Goal: Task Accomplishment & Management: Complete application form

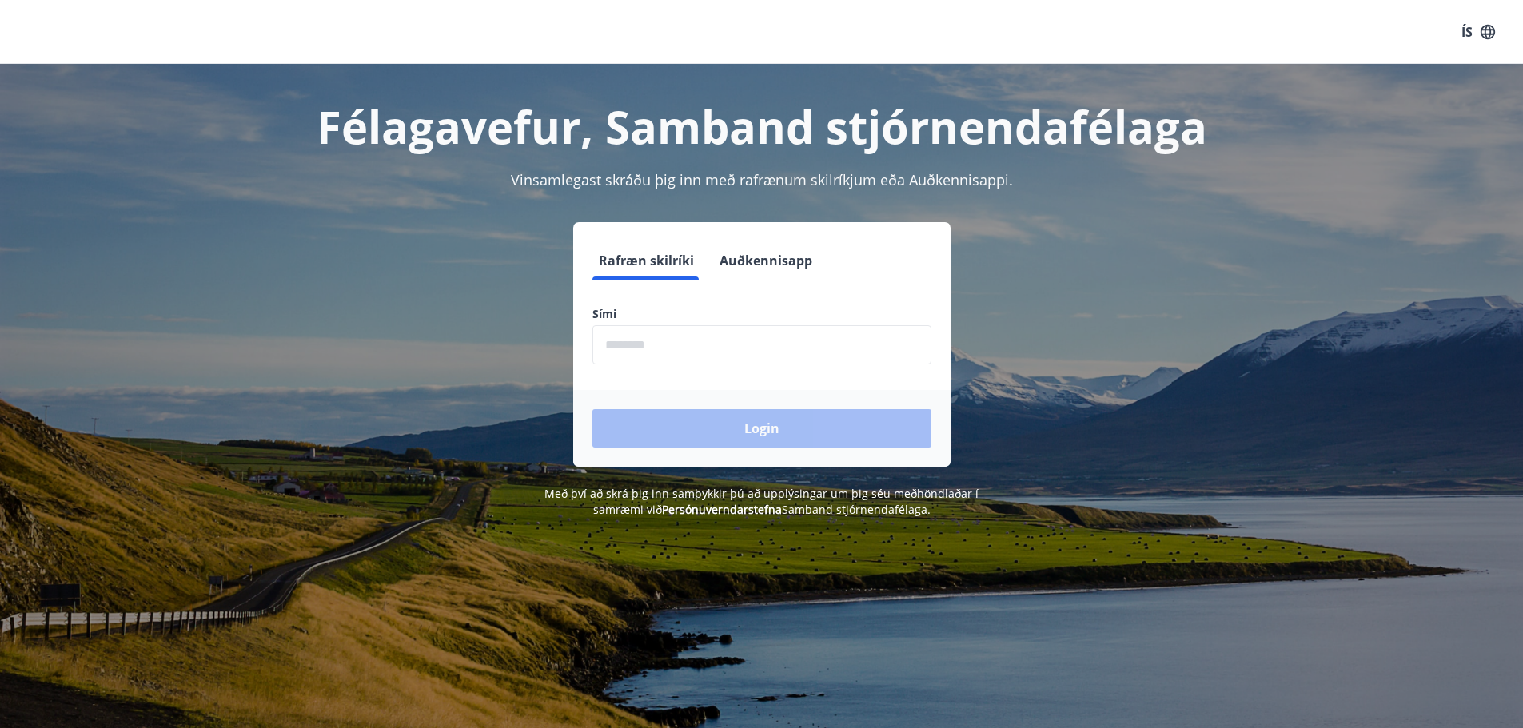
click at [665, 349] on input "phone" at bounding box center [761, 344] width 339 height 39
type input "********"
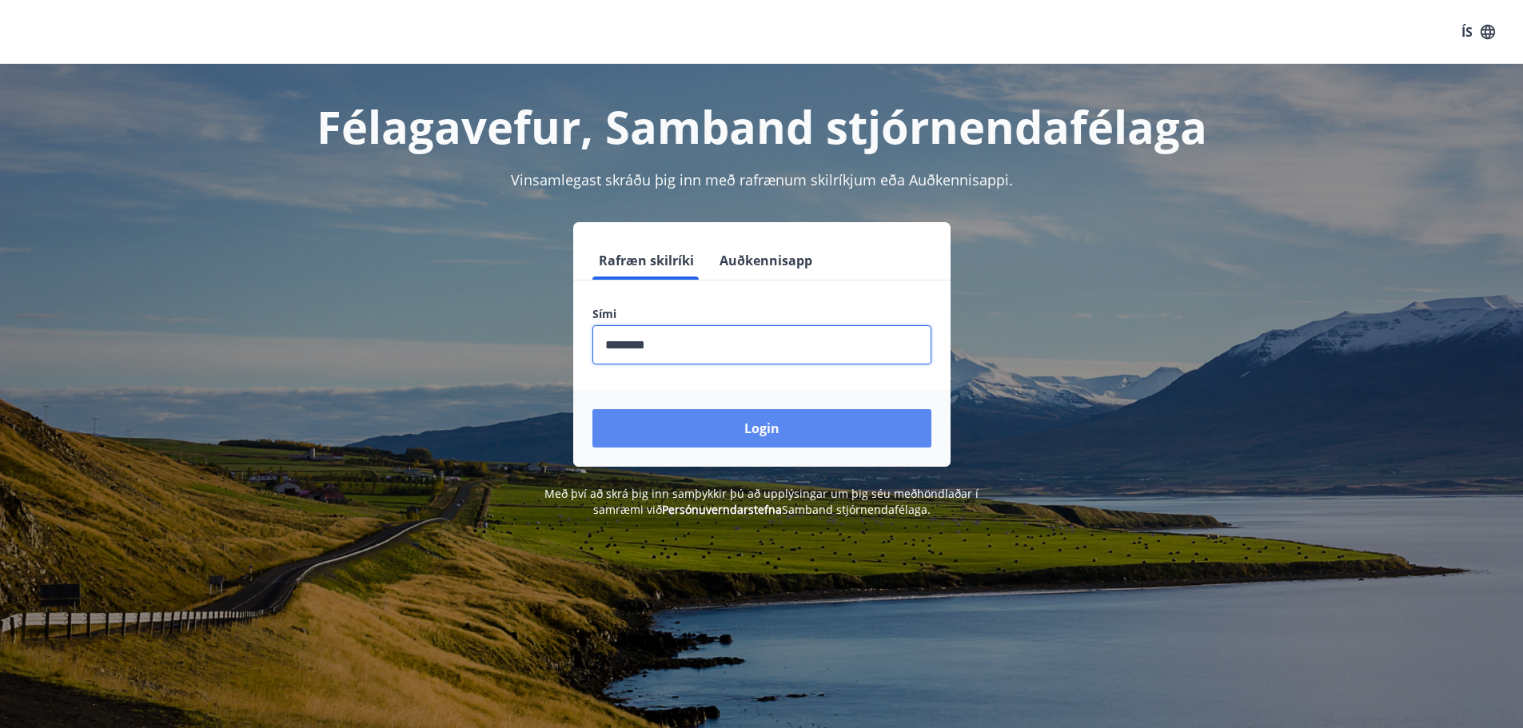
click at [699, 423] on button "Login" at bounding box center [761, 428] width 339 height 38
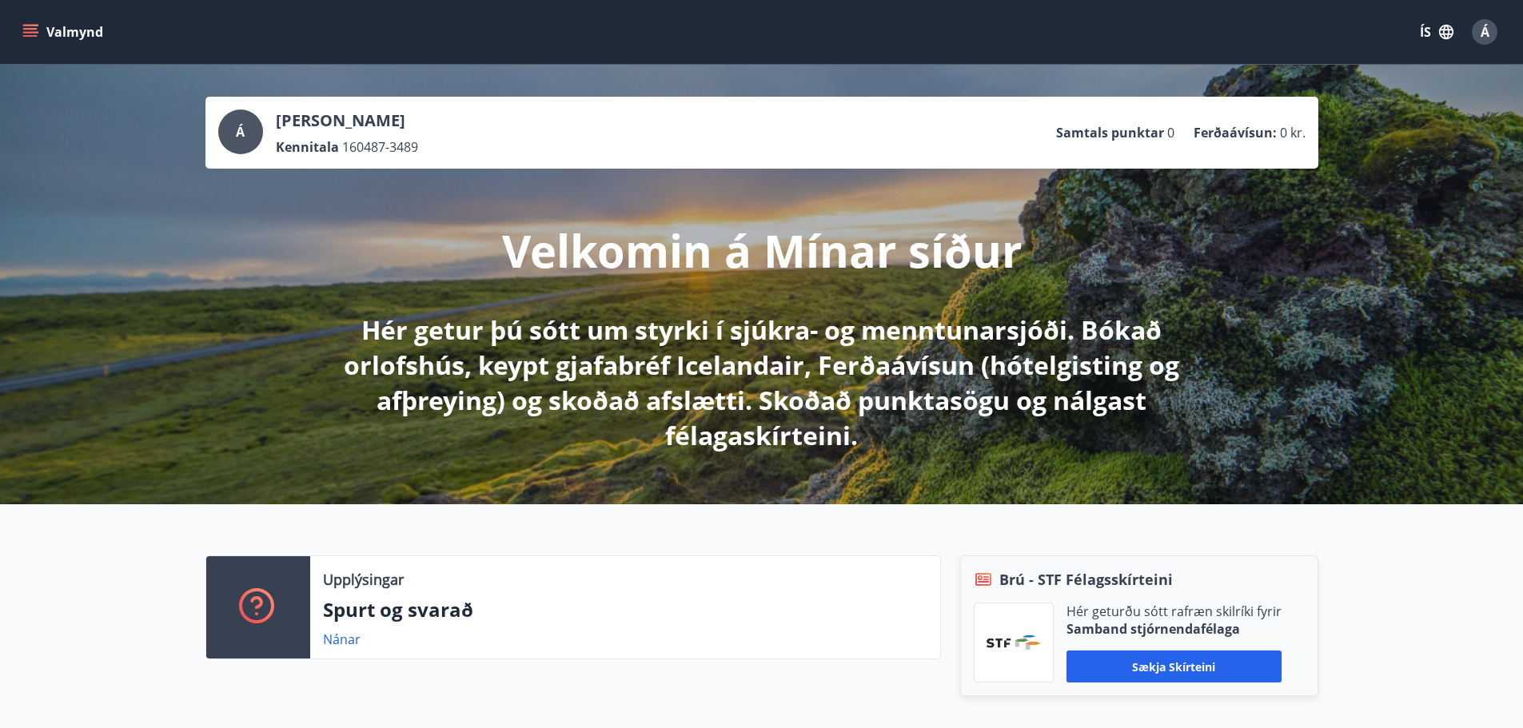
click at [40, 24] on button "Valmynd" at bounding box center [64, 32] width 90 height 29
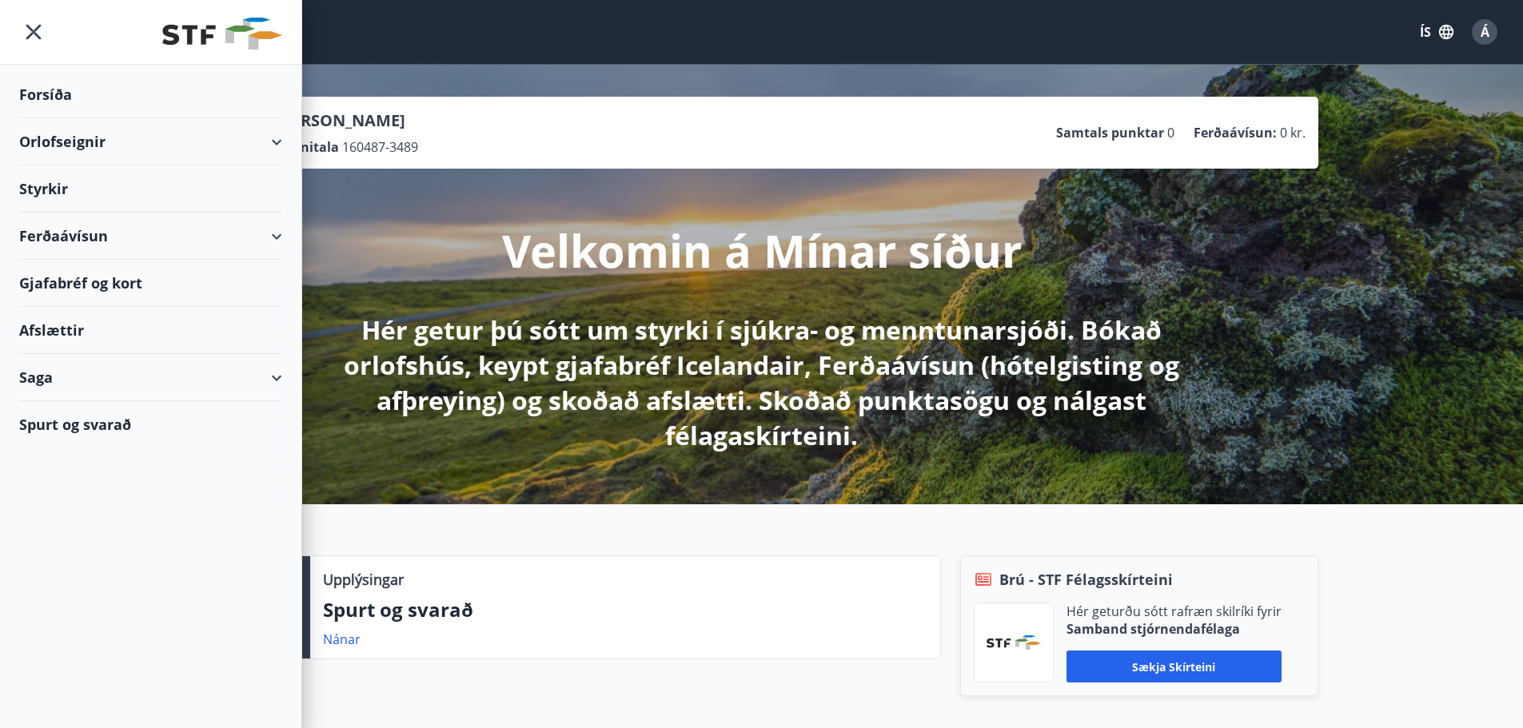
click at [86, 178] on div "Styrkir" at bounding box center [150, 188] width 263 height 47
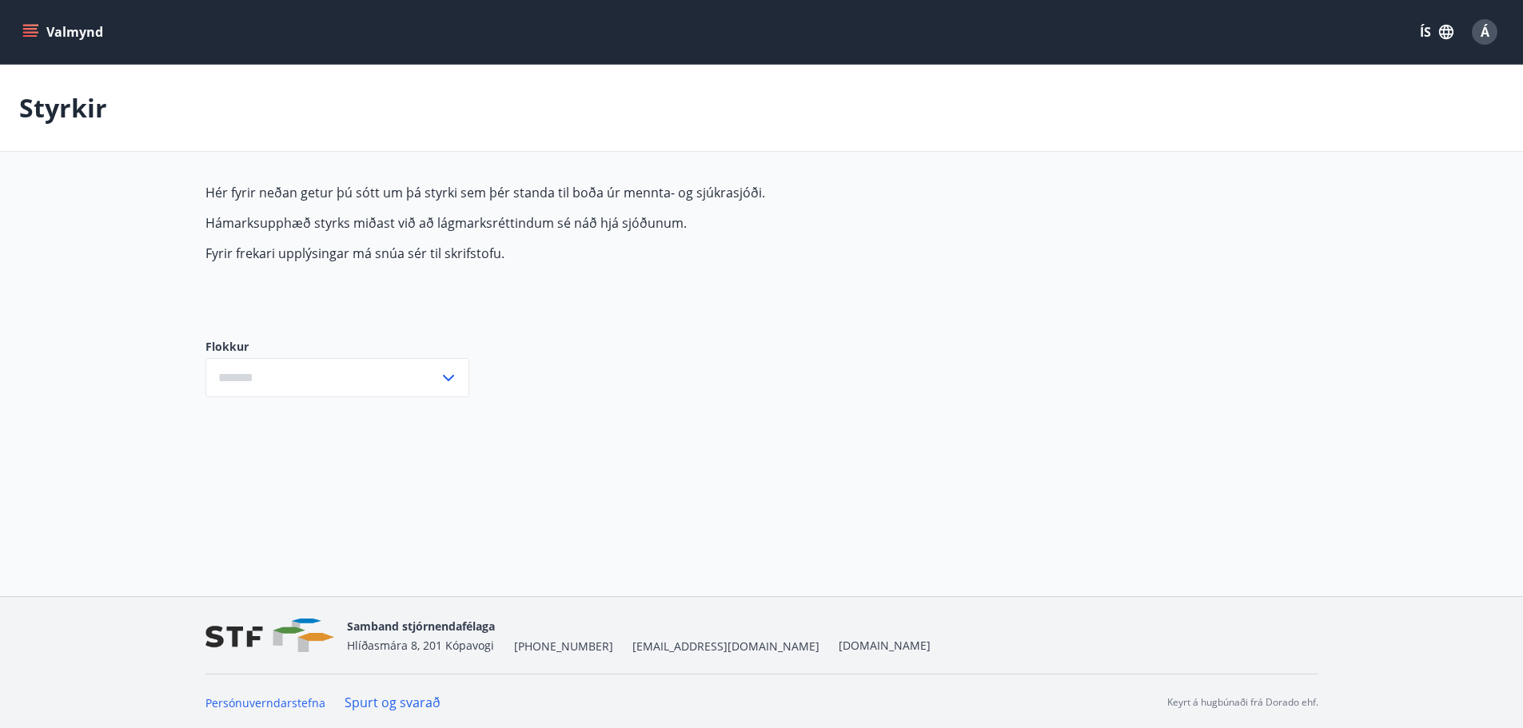
type input "***"
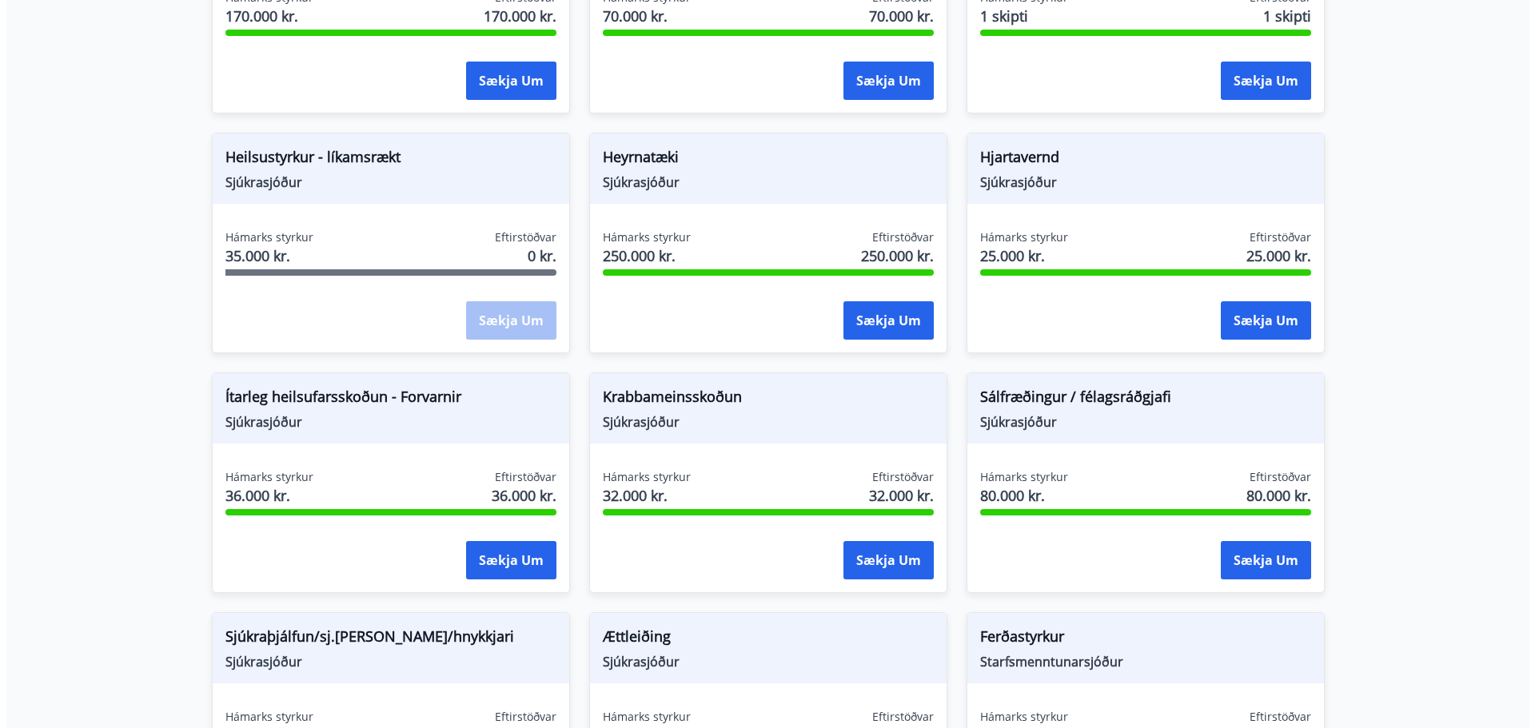
scroll to position [879, 0]
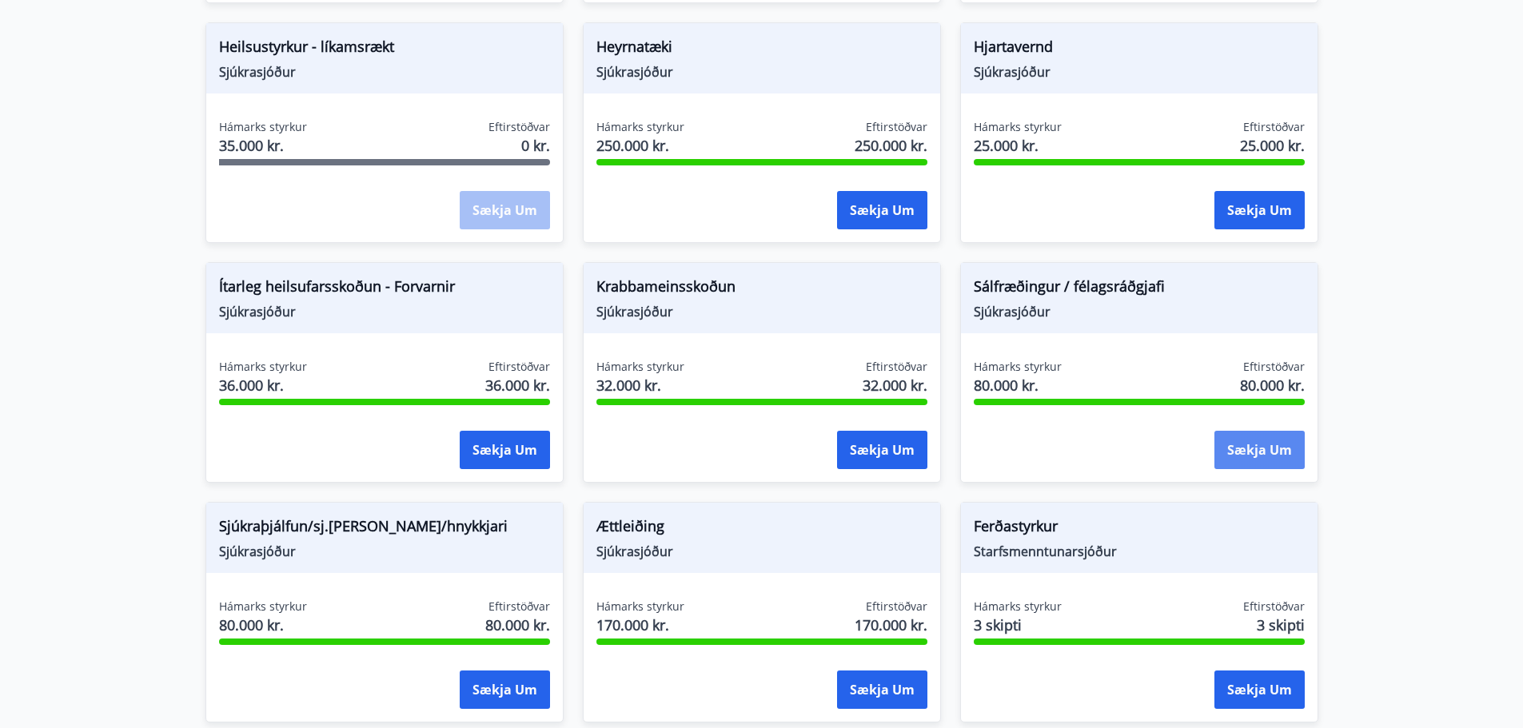
click at [1254, 453] on button "Sækja um" at bounding box center [1259, 450] width 90 height 38
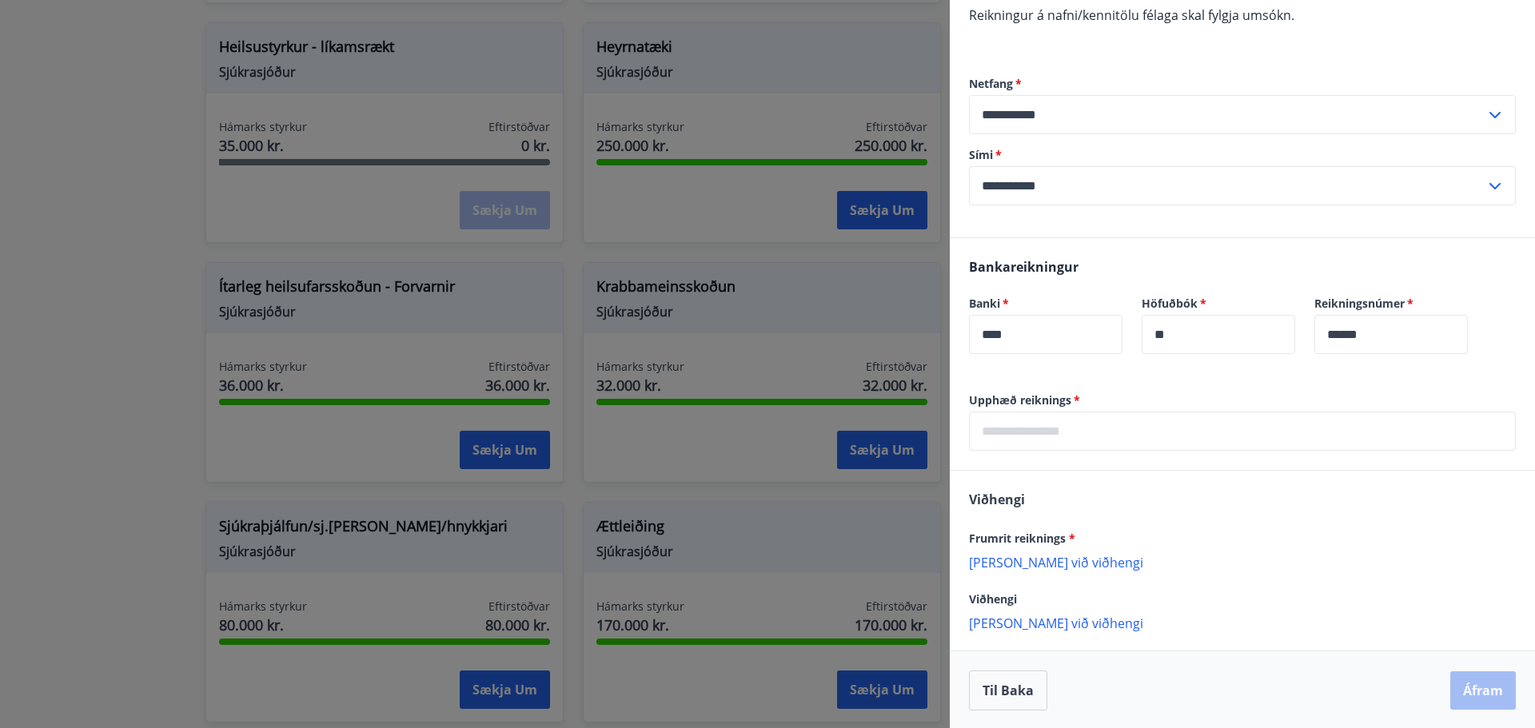
scroll to position [222, 0]
click at [1064, 434] on input "text" at bounding box center [1242, 429] width 547 height 39
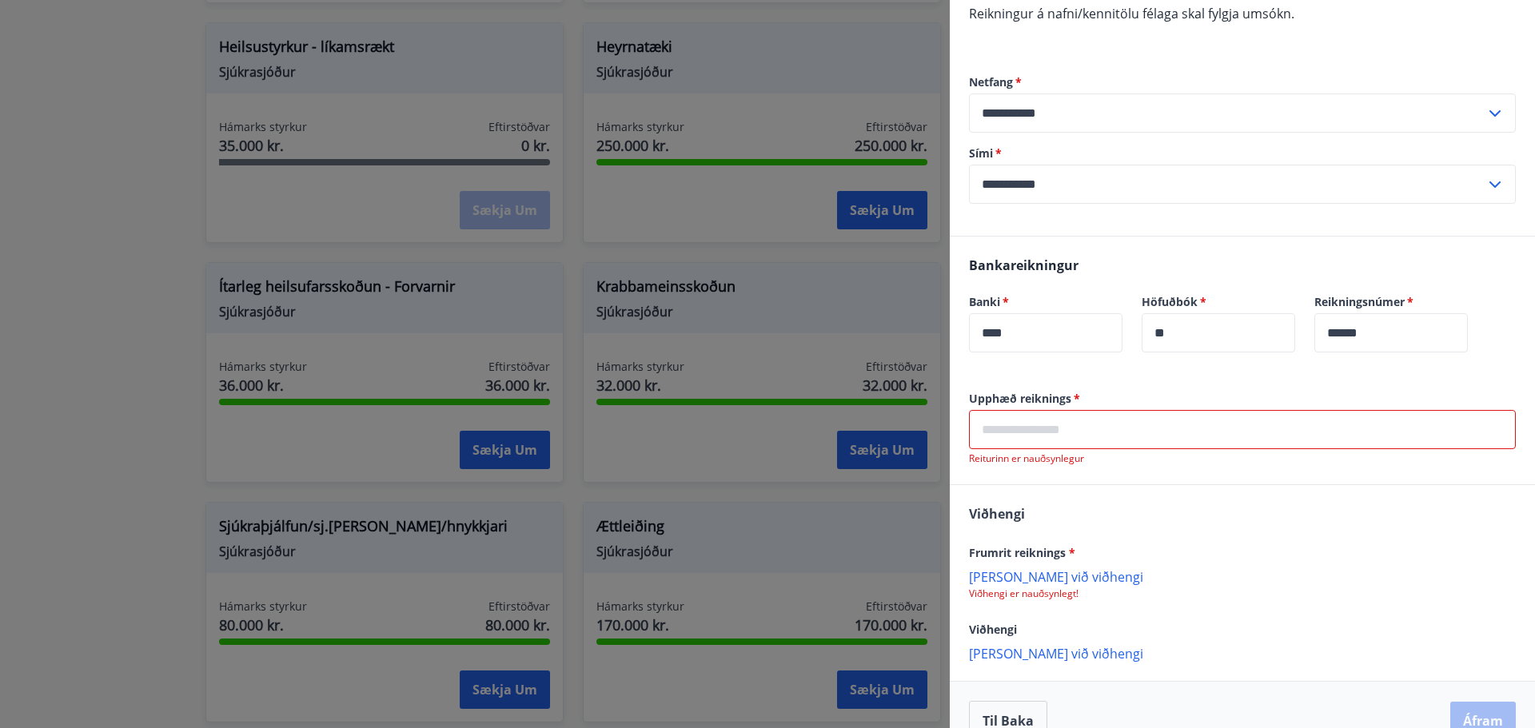
click at [1013, 424] on input "text" at bounding box center [1242, 429] width 547 height 39
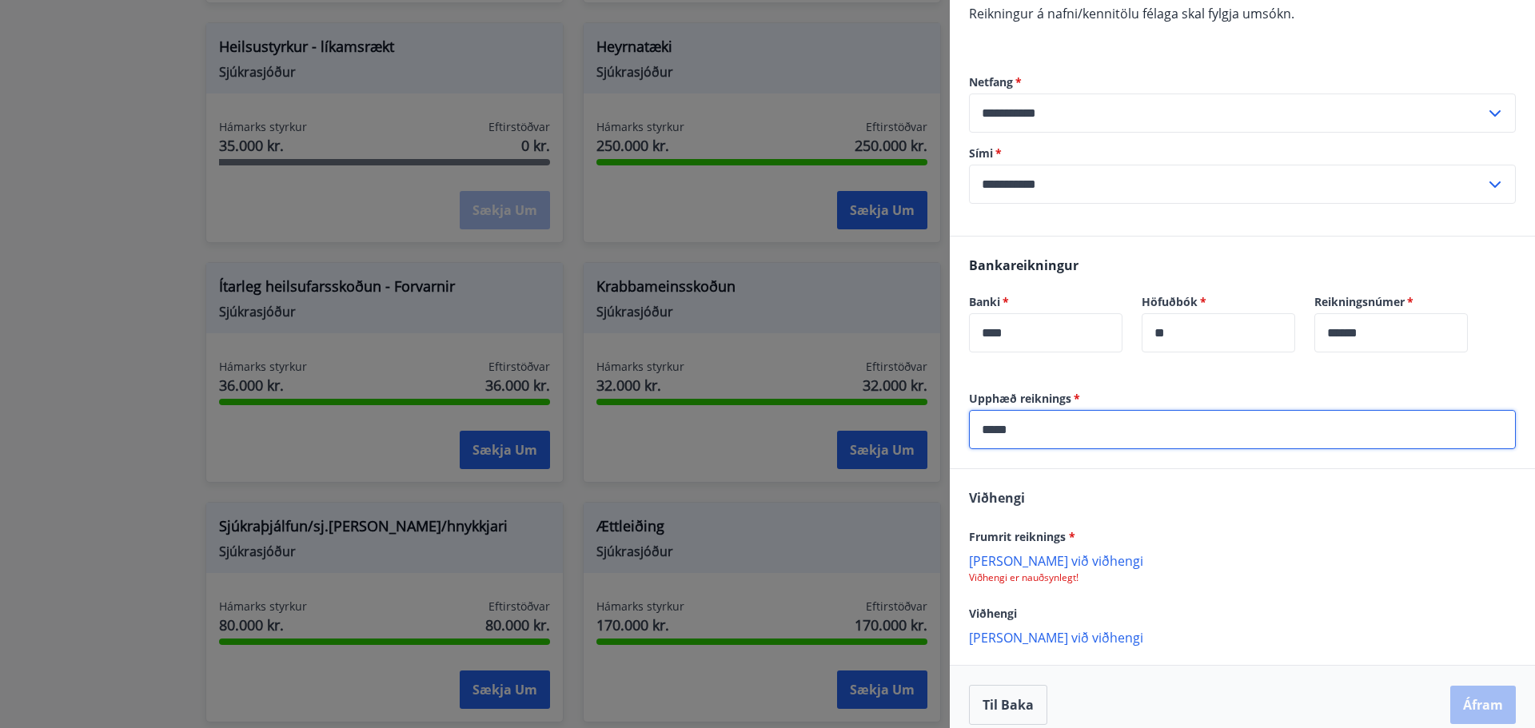
scroll to position [238, 0]
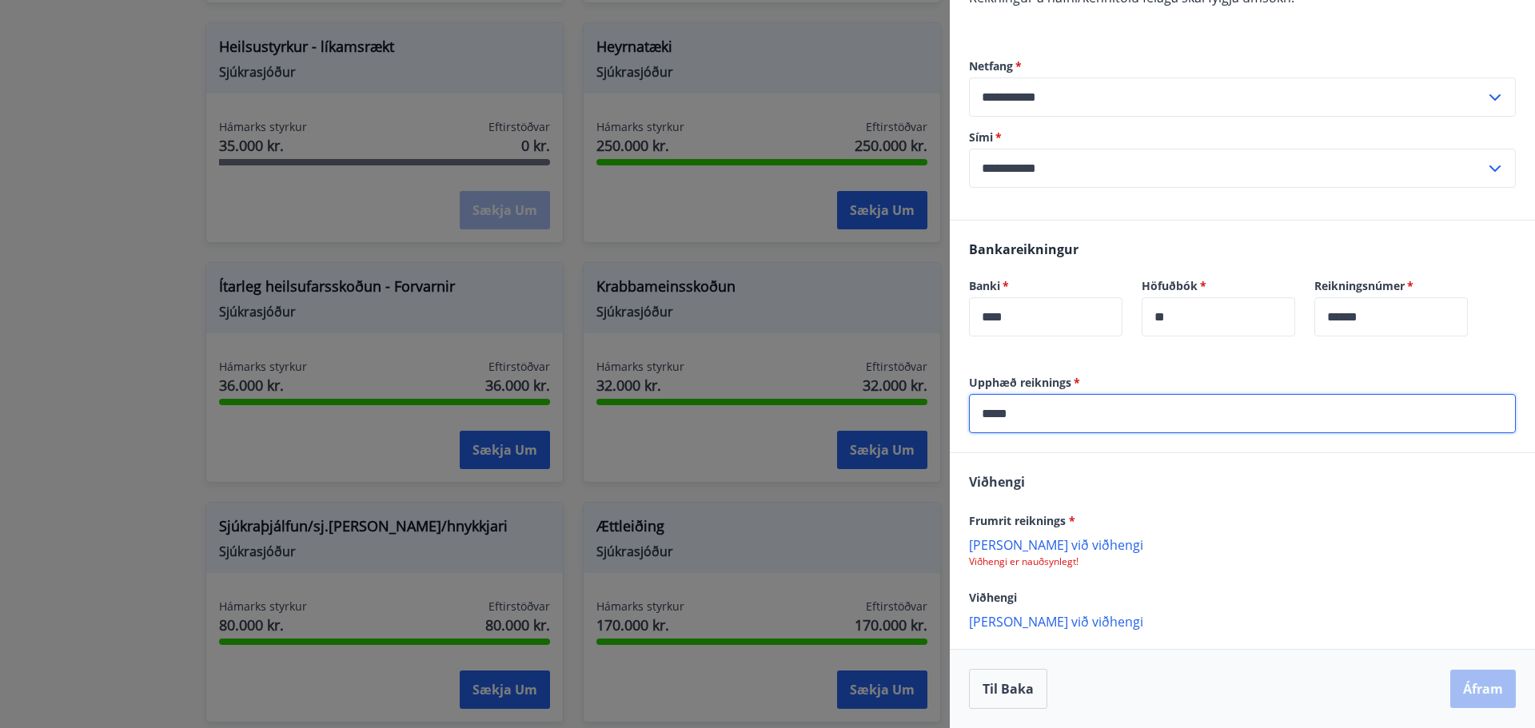
click at [1022, 548] on p "[PERSON_NAME] við viðhengi" at bounding box center [1242, 544] width 547 height 16
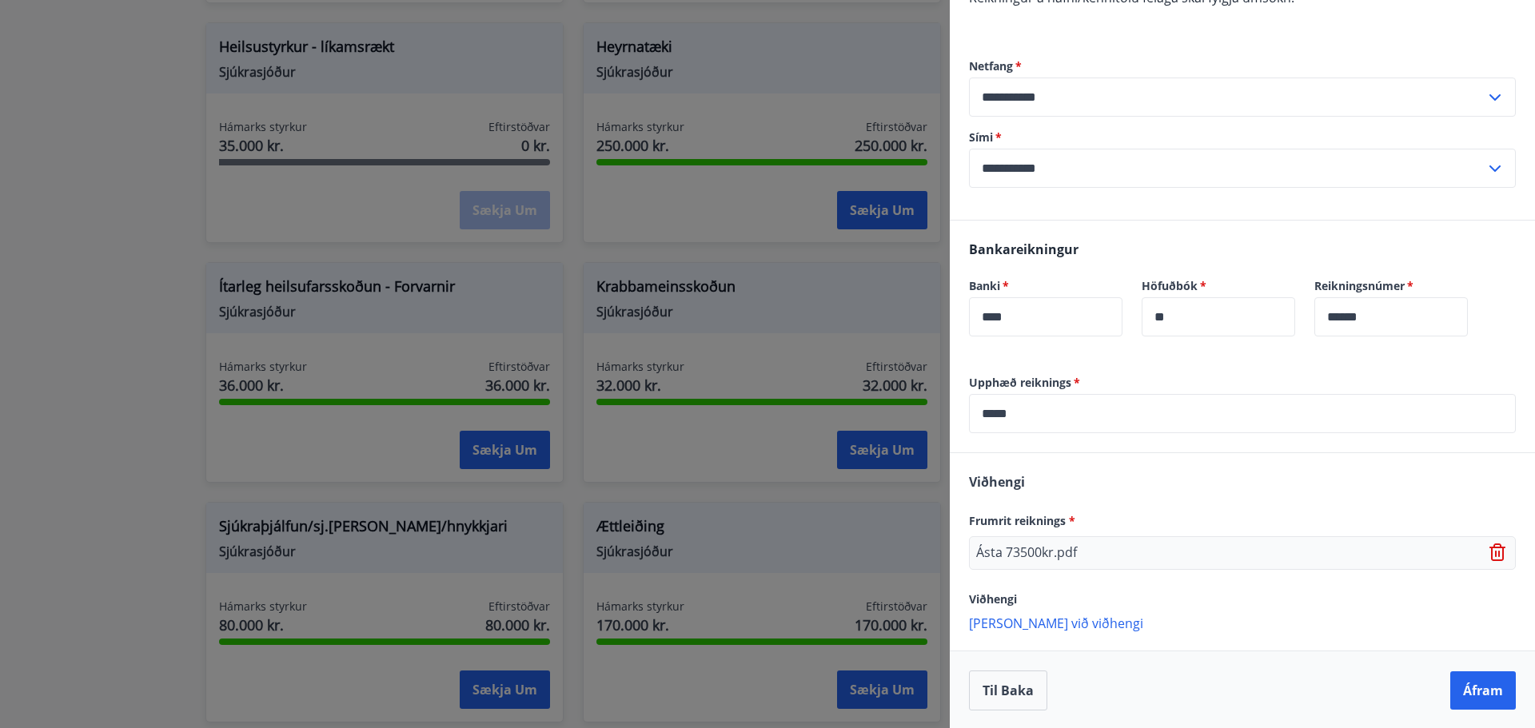
click at [1040, 624] on p "[PERSON_NAME] við viðhengi" at bounding box center [1242, 623] width 547 height 16
click at [1018, 413] on input "*****" at bounding box center [1242, 413] width 547 height 39
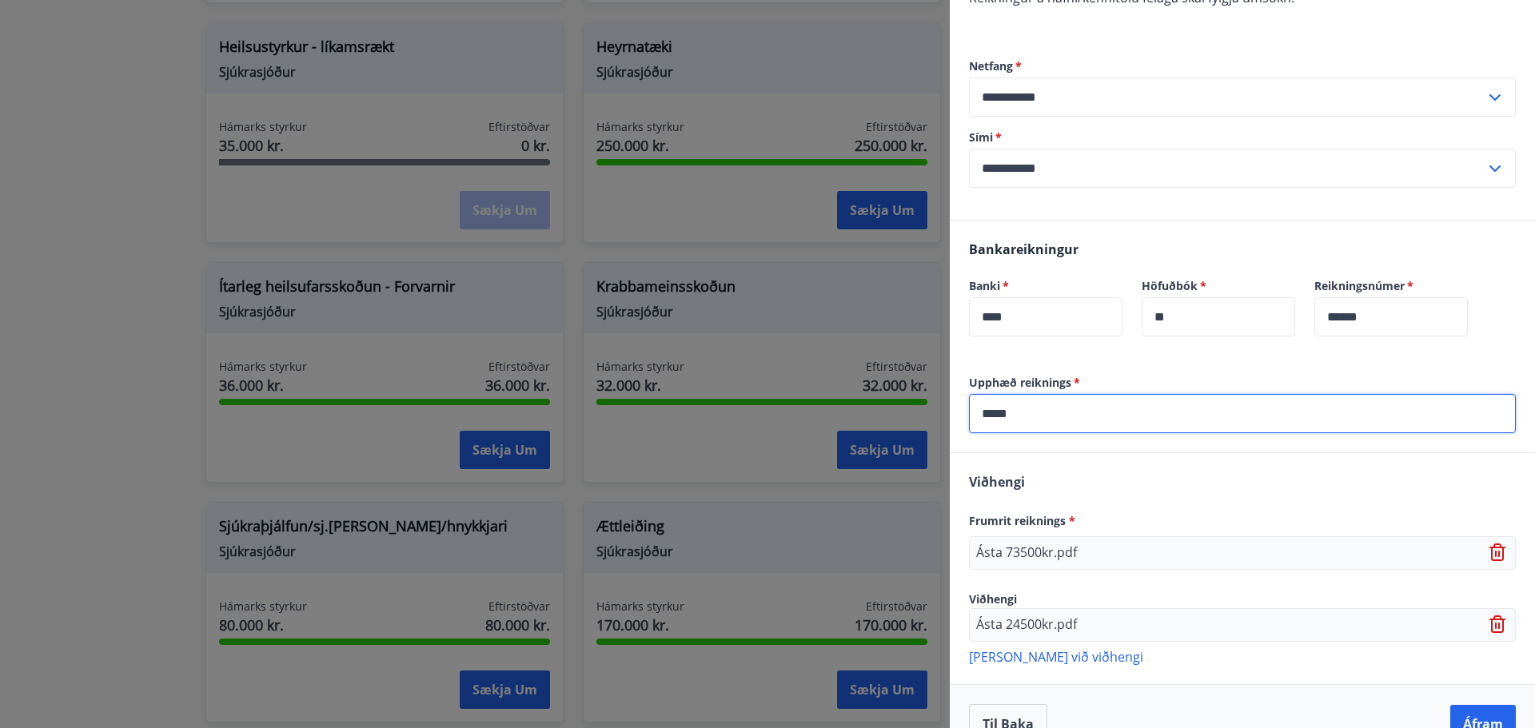
drag, startPoint x: 985, startPoint y: 413, endPoint x: 931, endPoint y: 415, distance: 53.6
click at [931, 415] on div "**********" at bounding box center [767, 364] width 1535 height 728
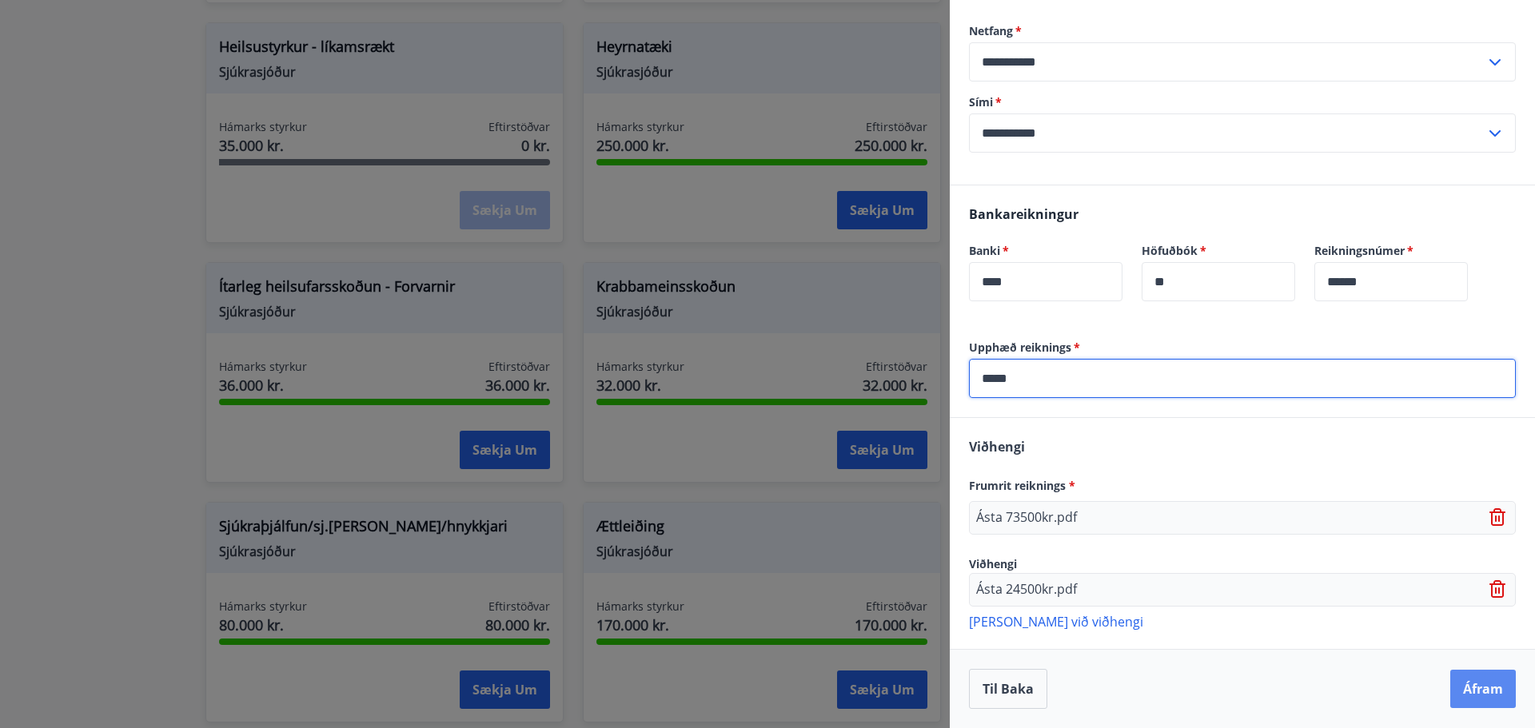
type input "*****"
click at [1463, 688] on button "Áfram" at bounding box center [1483, 689] width 66 height 38
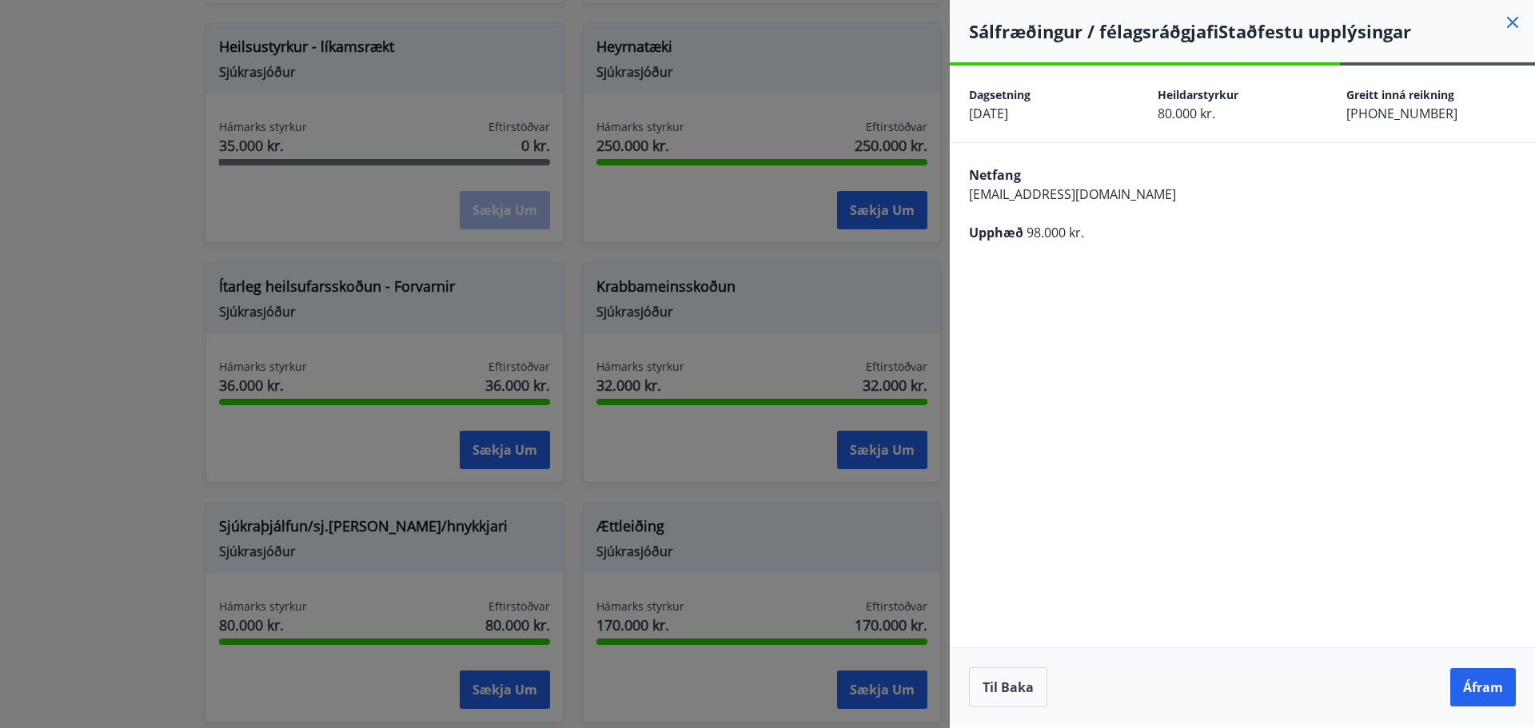
scroll to position [0, 0]
click at [1468, 695] on button "Áfram" at bounding box center [1483, 687] width 66 height 38
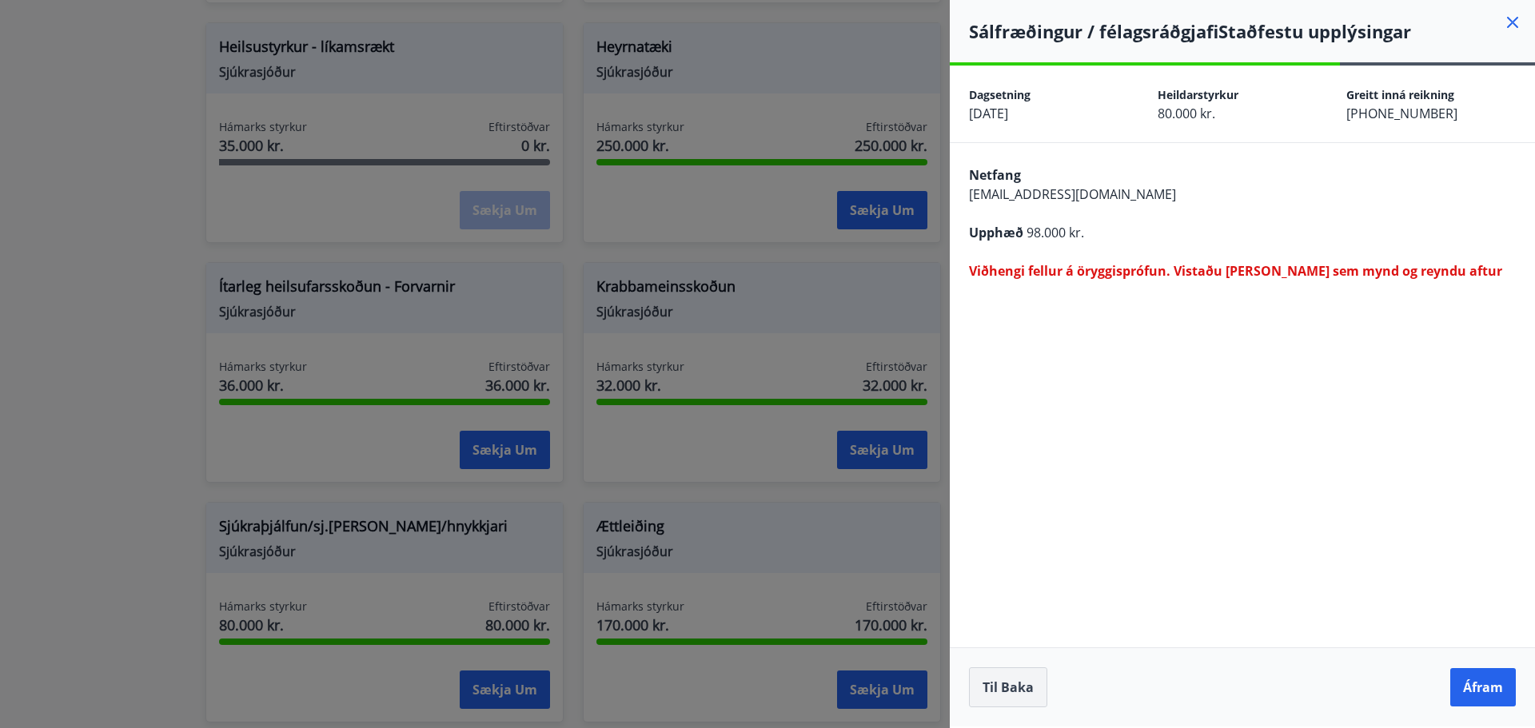
click at [1008, 688] on button "Til baka" at bounding box center [1008, 688] width 78 height 40
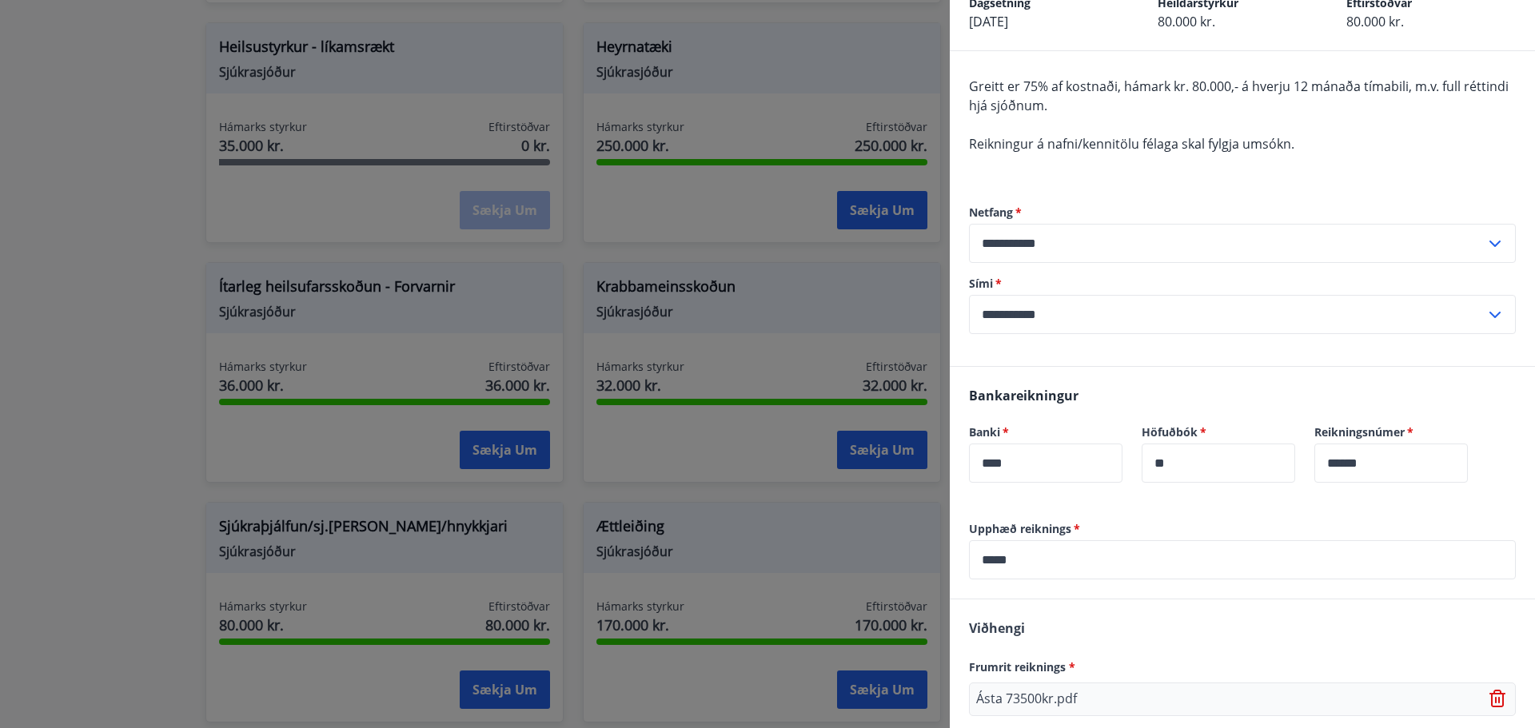
scroll to position [273, 0]
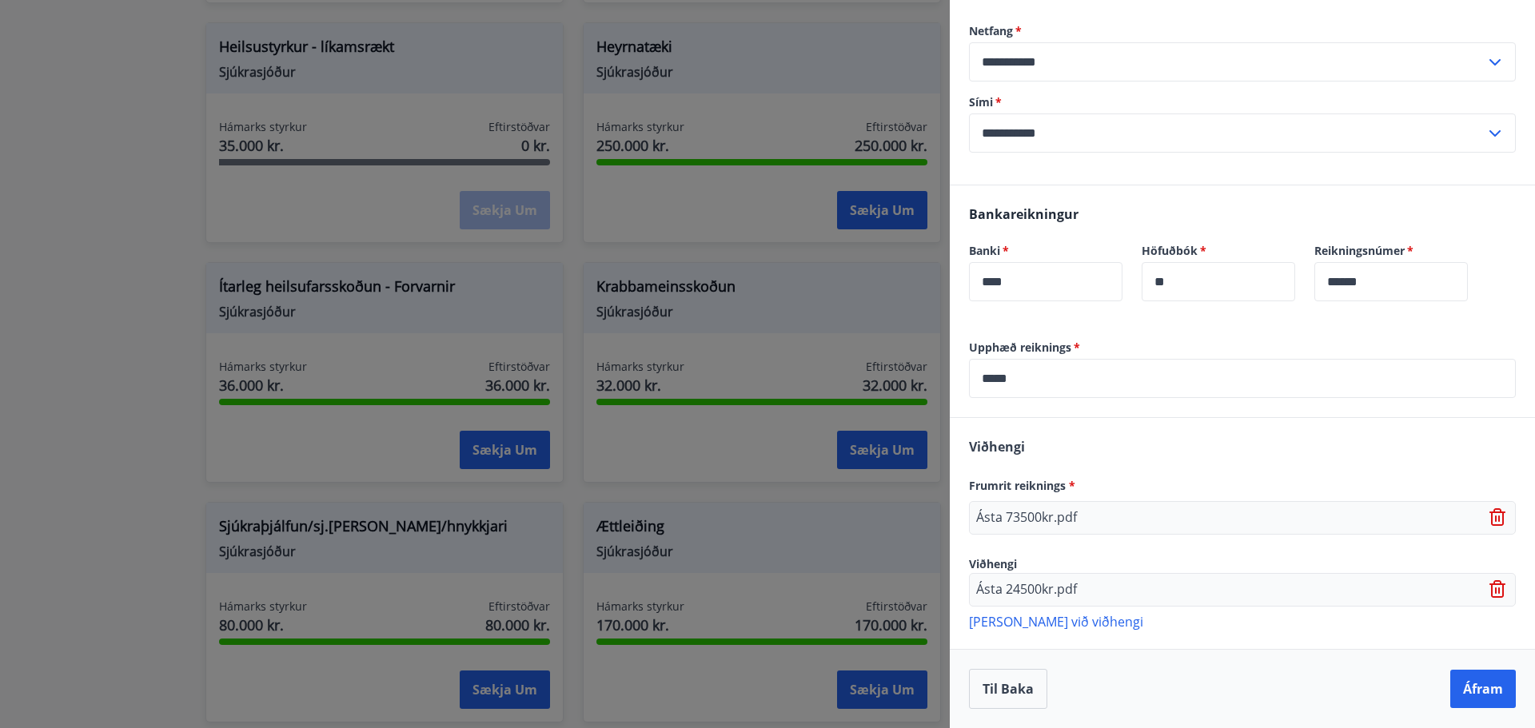
click at [1489, 511] on icon at bounding box center [1498, 517] width 19 height 19
click at [1498, 588] on icon at bounding box center [1499, 591] width 2 height 6
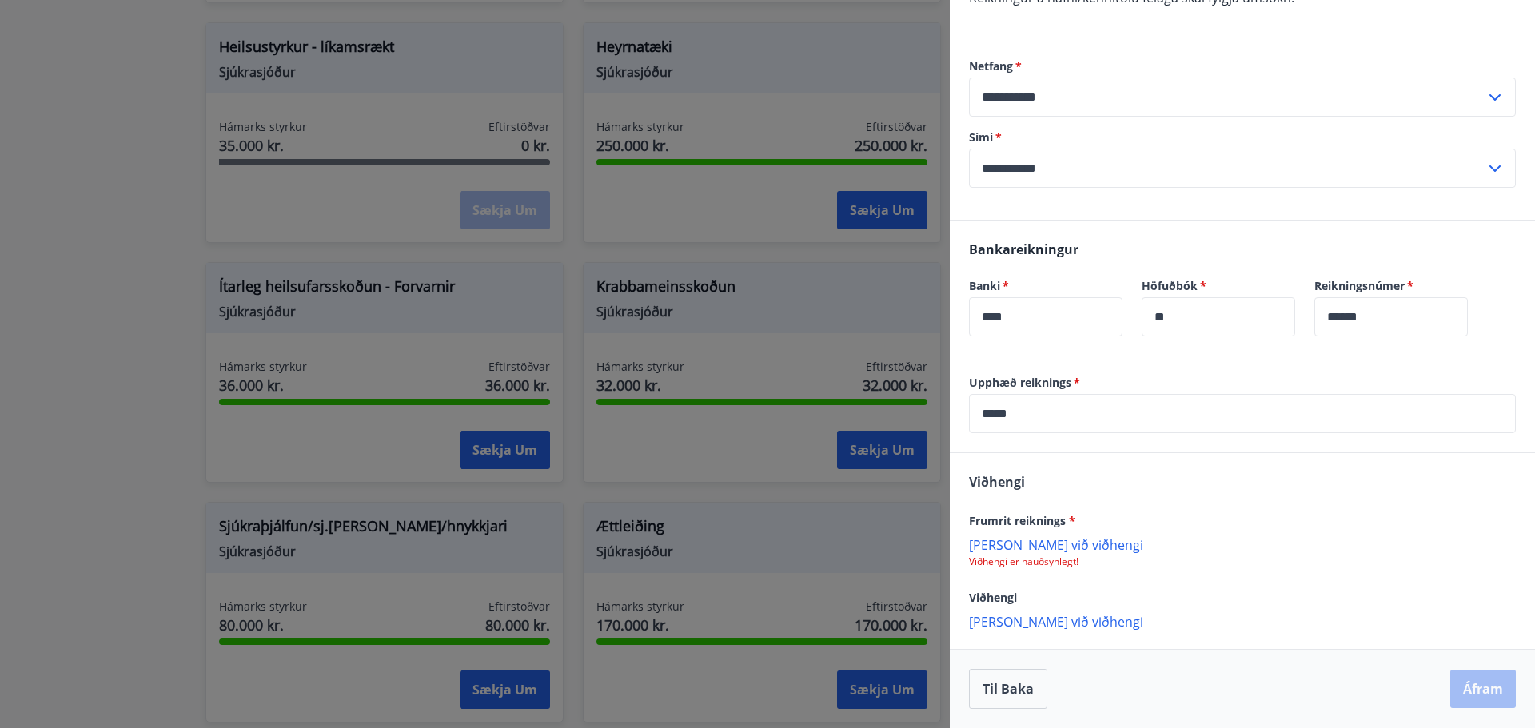
click at [1017, 547] on p "[PERSON_NAME] við viðhengi" at bounding box center [1242, 544] width 547 height 16
click at [1023, 623] on p "[PERSON_NAME] við viðhengi" at bounding box center [1242, 621] width 547 height 16
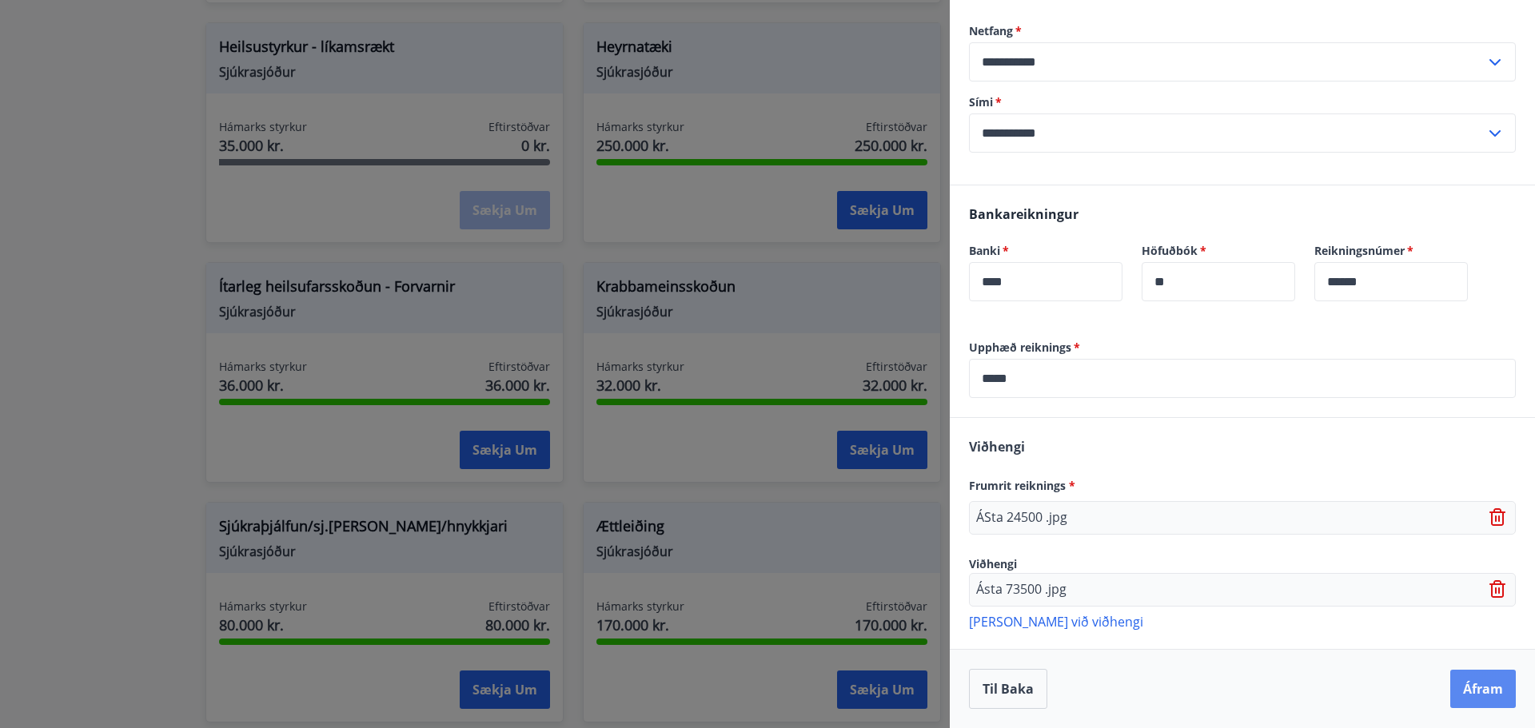
click at [1474, 687] on button "Áfram" at bounding box center [1483, 689] width 66 height 38
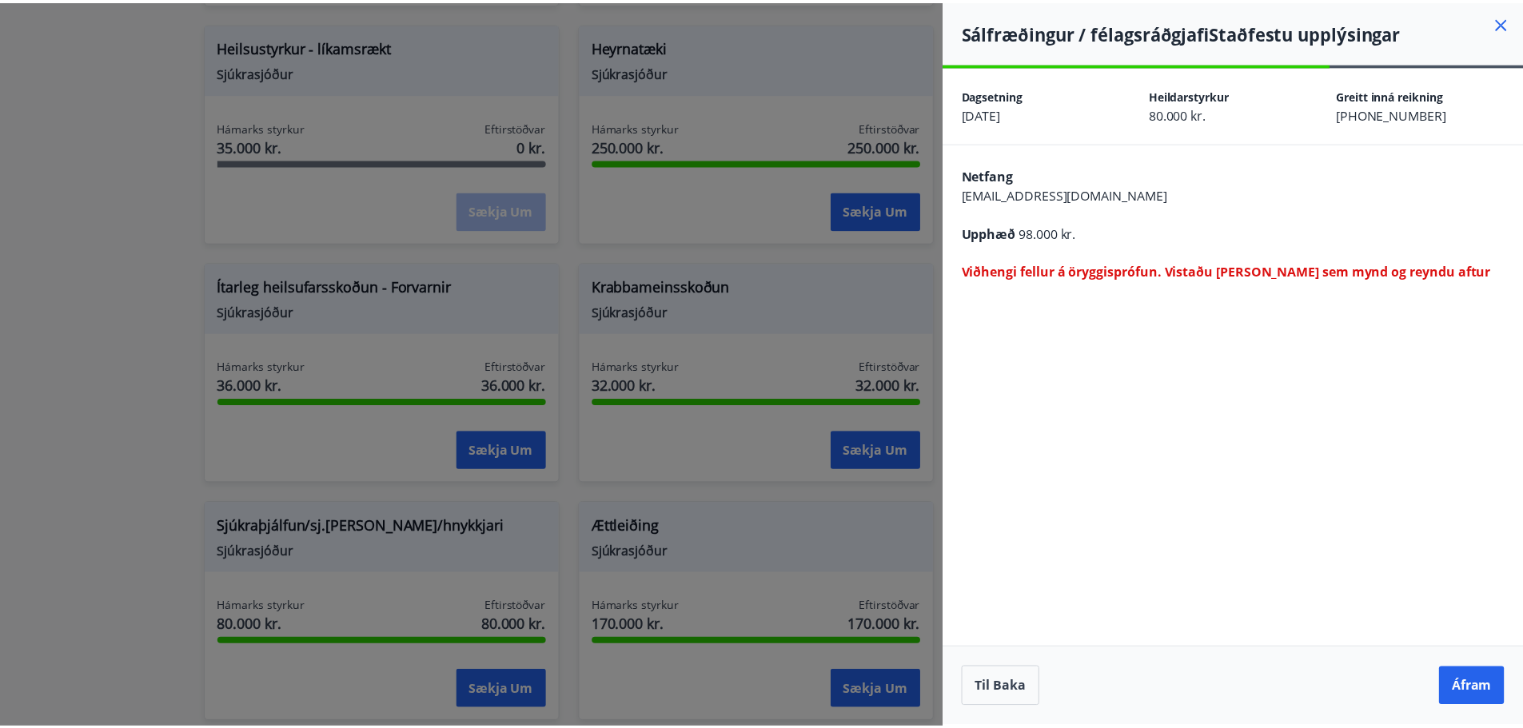
scroll to position [0, 0]
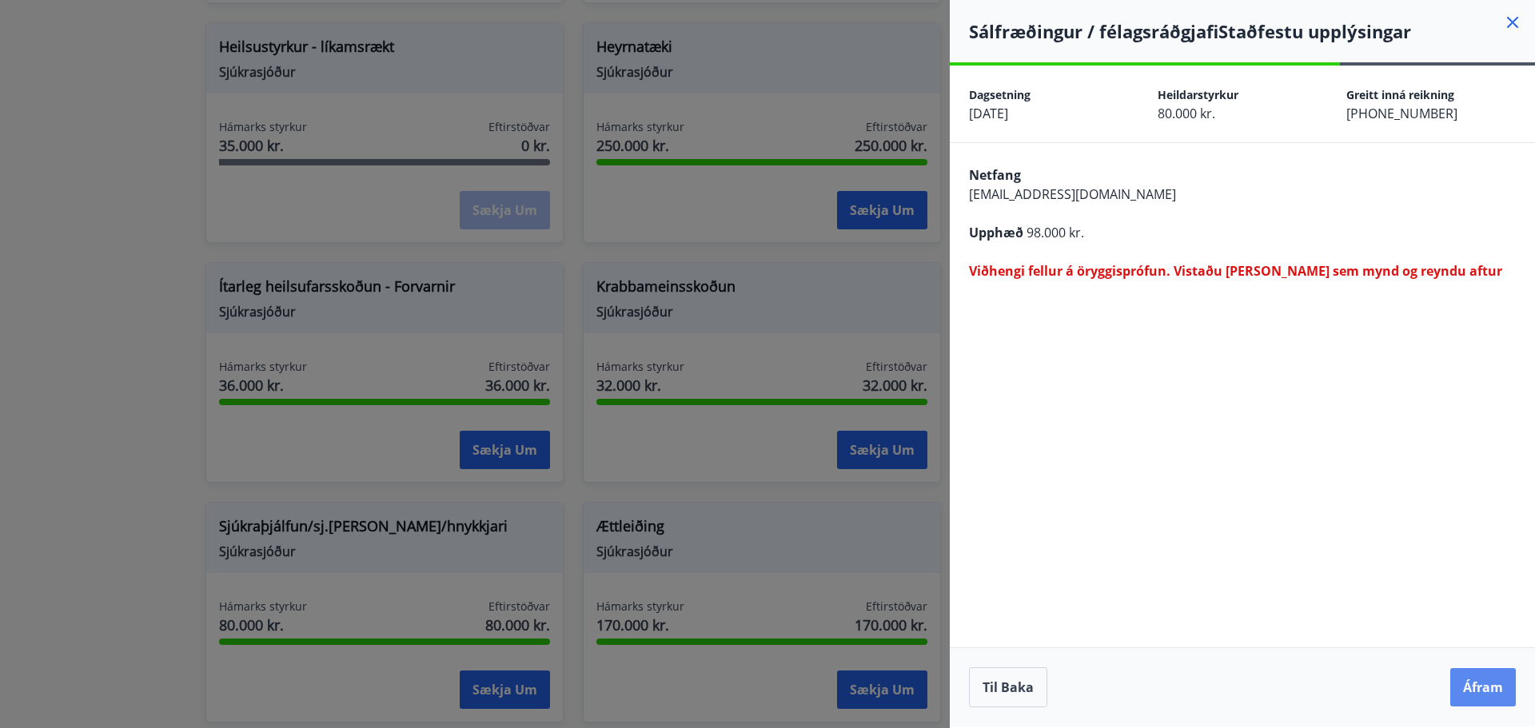
click at [1485, 694] on button "Áfram" at bounding box center [1483, 687] width 66 height 38
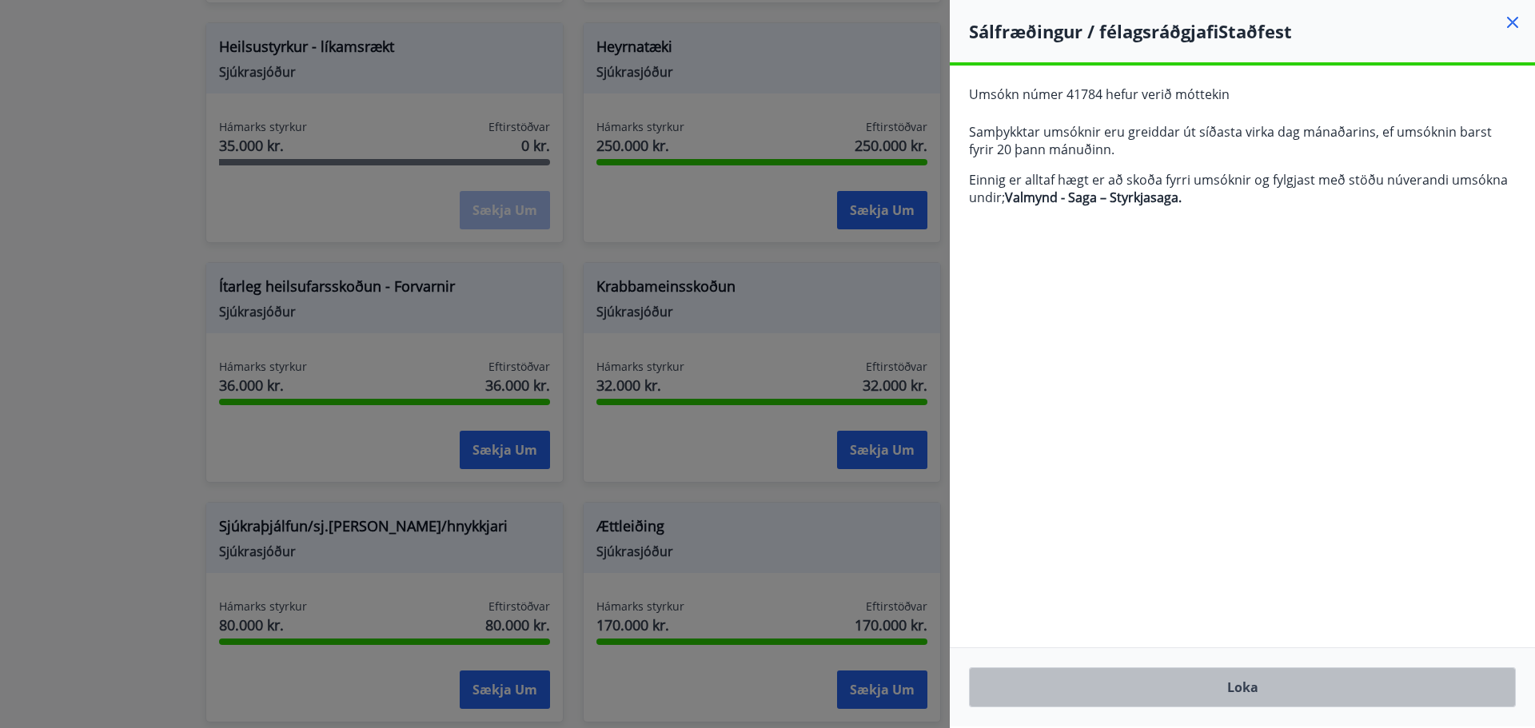
click at [1190, 696] on button "Loka" at bounding box center [1242, 688] width 547 height 40
